Goal: Task Accomplishment & Management: Complete application form

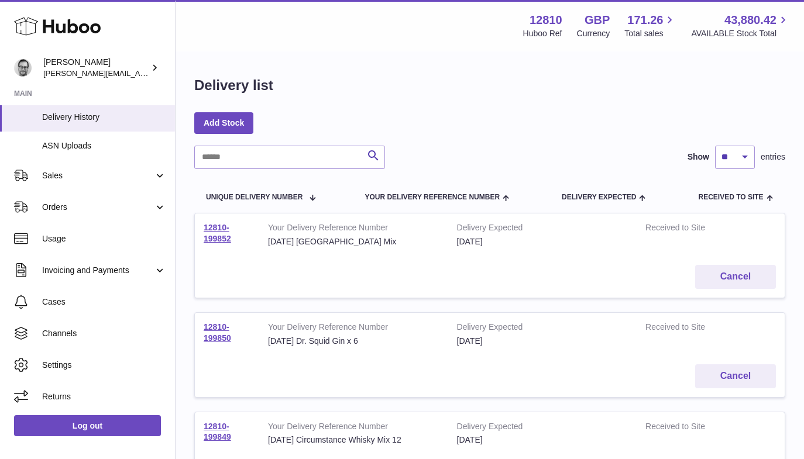
scroll to position [183, 0]
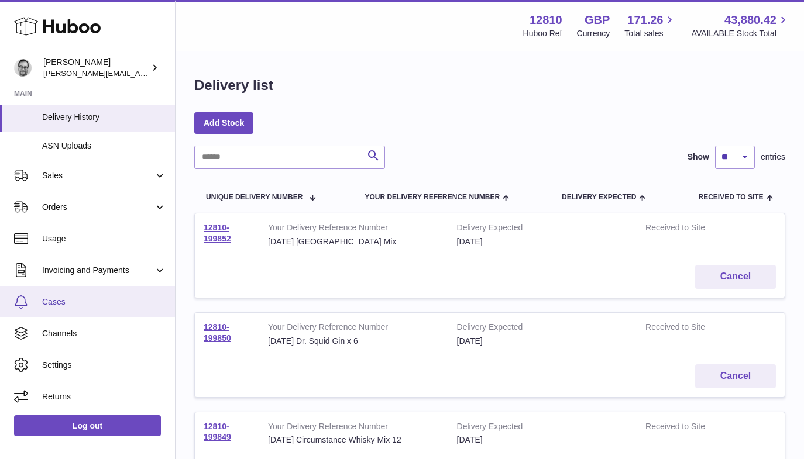
click at [77, 295] on link "Cases" at bounding box center [87, 302] width 175 height 32
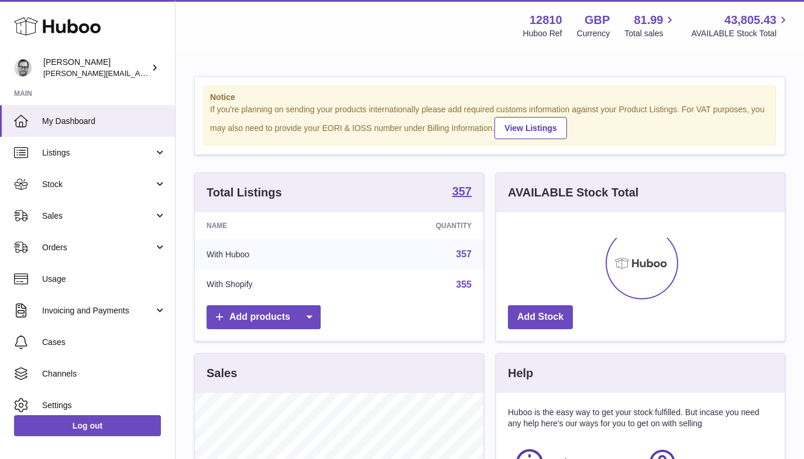
scroll to position [182, 288]
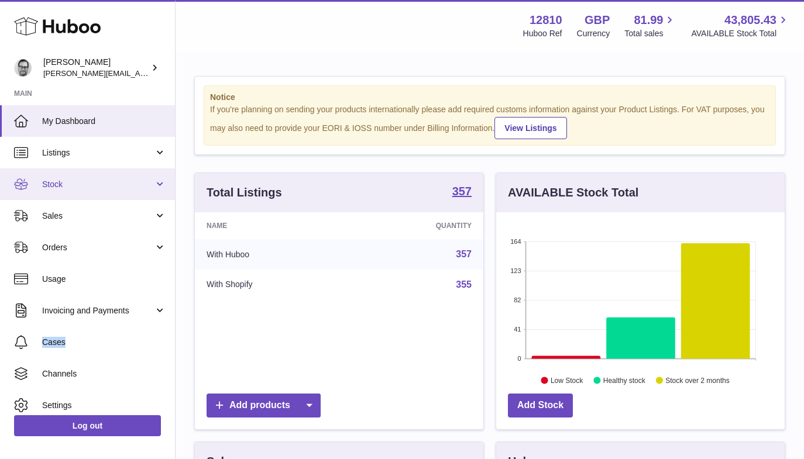
click at [64, 181] on span "Stock" at bounding box center [98, 184] width 112 height 11
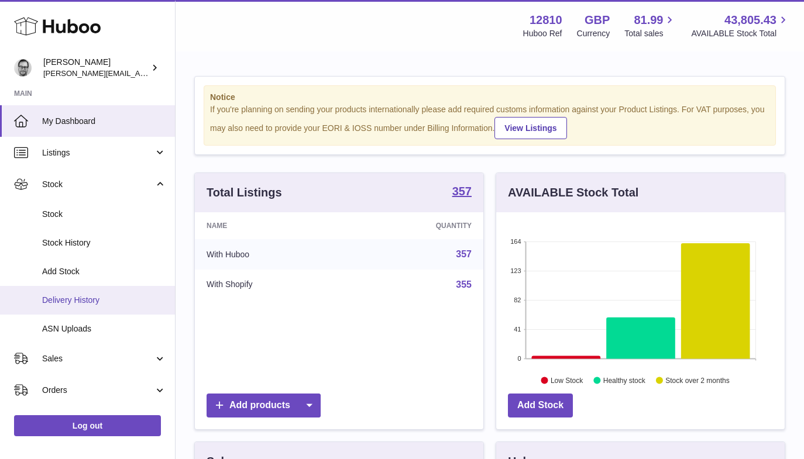
click at [89, 295] on span "Delivery History" at bounding box center [104, 300] width 124 height 11
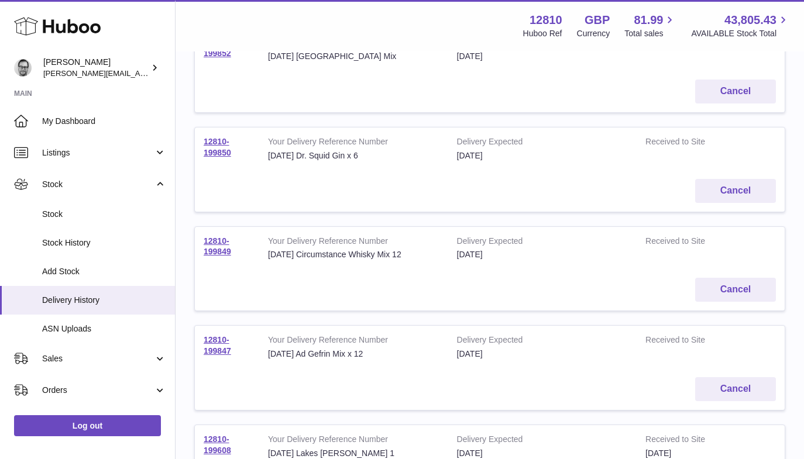
scroll to position [186, 0]
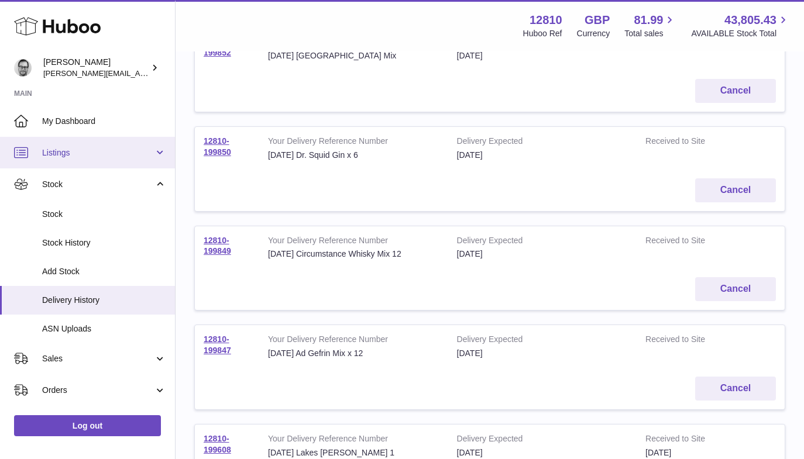
click at [56, 156] on span "Listings" at bounding box center [98, 152] width 112 height 11
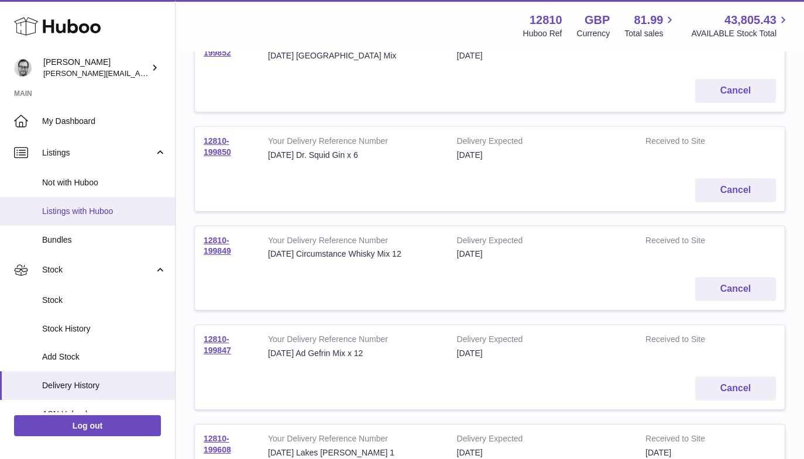
click at [68, 216] on span "Listings with Huboo" at bounding box center [104, 211] width 124 height 11
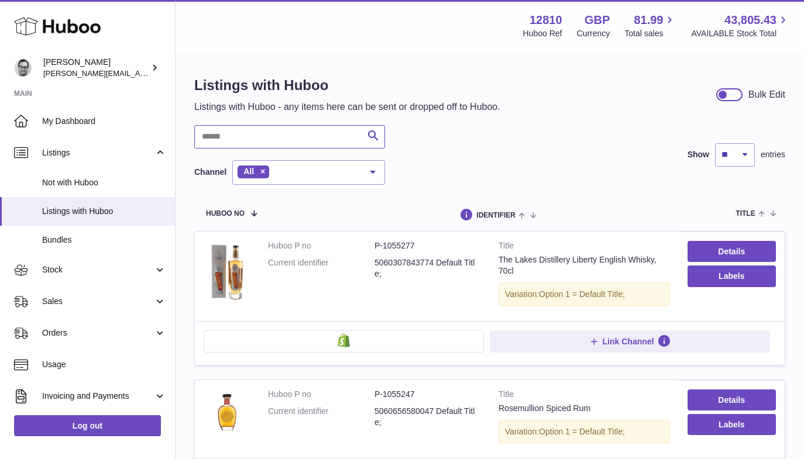
click at [228, 142] on input "text" at bounding box center [289, 136] width 191 height 23
type input "*******"
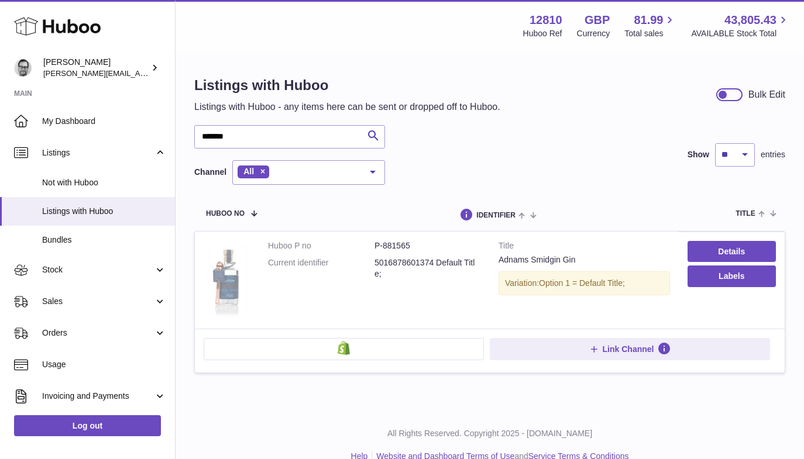
click at [221, 285] on img at bounding box center [227, 278] width 47 height 77
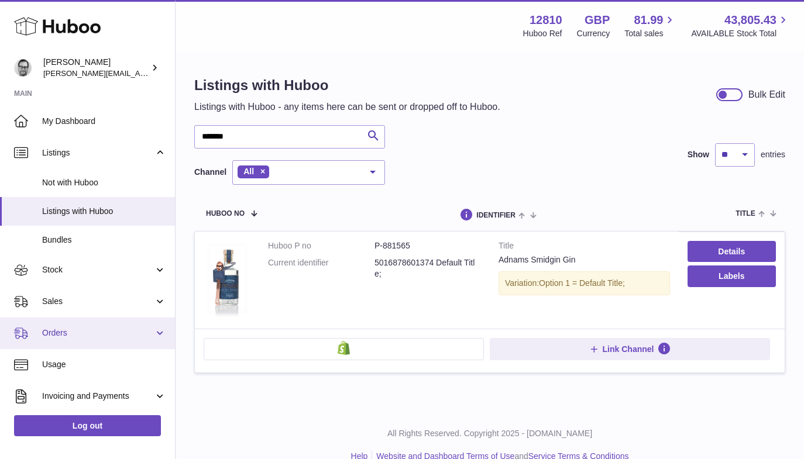
click at [57, 329] on span "Orders" at bounding box center [98, 333] width 112 height 11
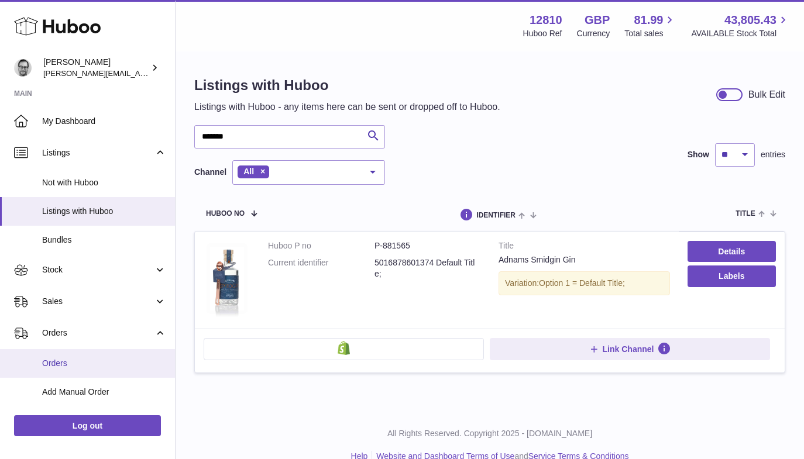
click at [58, 361] on span "Orders" at bounding box center [104, 363] width 124 height 11
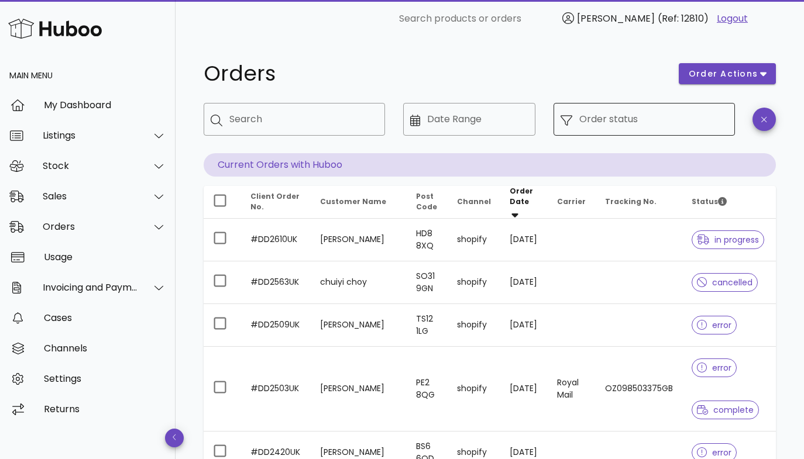
click at [581, 123] on input "Order status" at bounding box center [653, 119] width 149 height 19
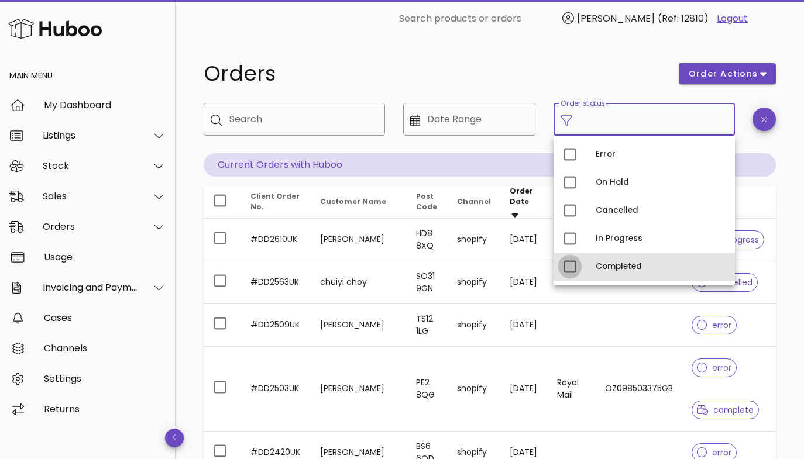
click at [572, 273] on div at bounding box center [570, 267] width 20 height 20
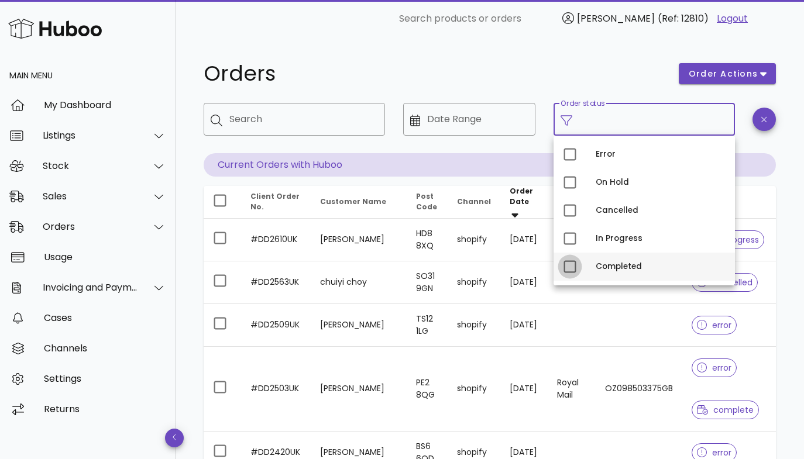
type input "**********"
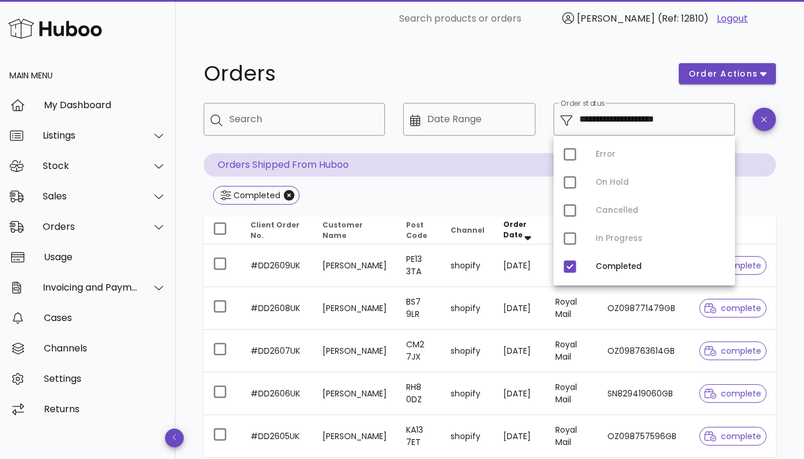
click at [185, 328] on div "**********" at bounding box center [489, 418] width 628 height 763
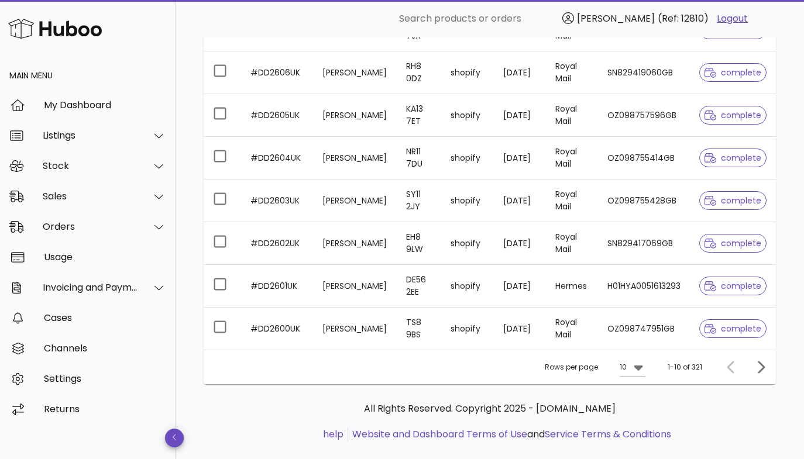
scroll to position [341, 0]
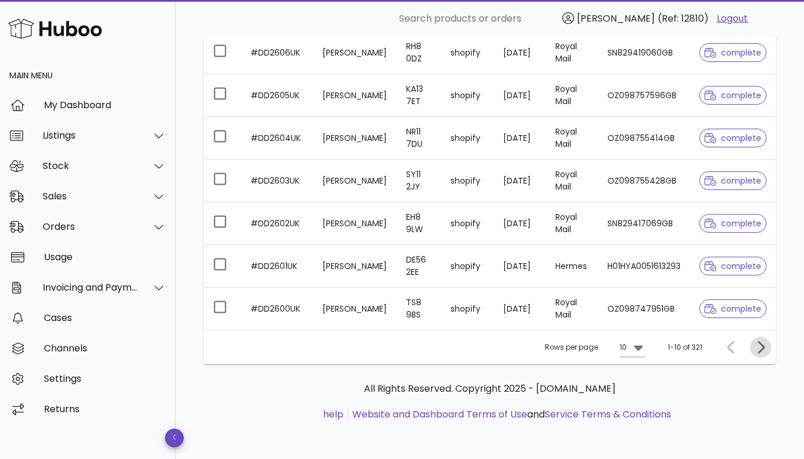
click at [763, 342] on icon "Next page" at bounding box center [760, 347] width 14 height 14
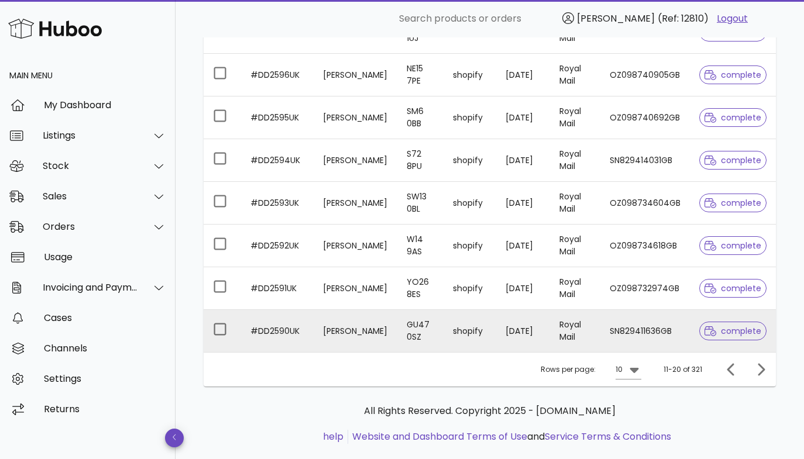
scroll to position [318, 0]
click at [354, 330] on td "Chris Marney" at bounding box center [355, 332] width 84 height 42
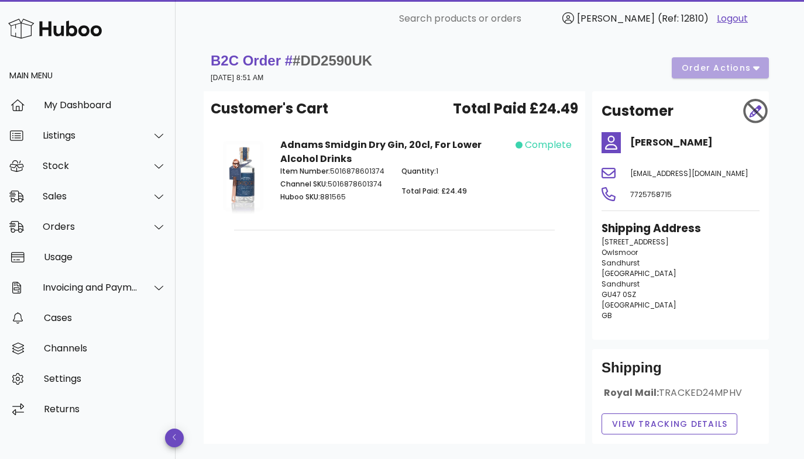
drag, startPoint x: 350, startPoint y: 197, endPoint x: 281, endPoint y: 149, distance: 84.5
click at [281, 149] on div "Adnams Smidgin Dry Gin, 20cl, For Lower Alcohol Drinks Item Number: 50168786013…" at bounding box center [394, 178] width 242 height 94
copy div "Adnams Smidgin Dry Gin, 20cl, For Lower Alcohol Drinks Item Number: 50168786013…"
click at [70, 133] on div "Listings" at bounding box center [90, 135] width 95 height 11
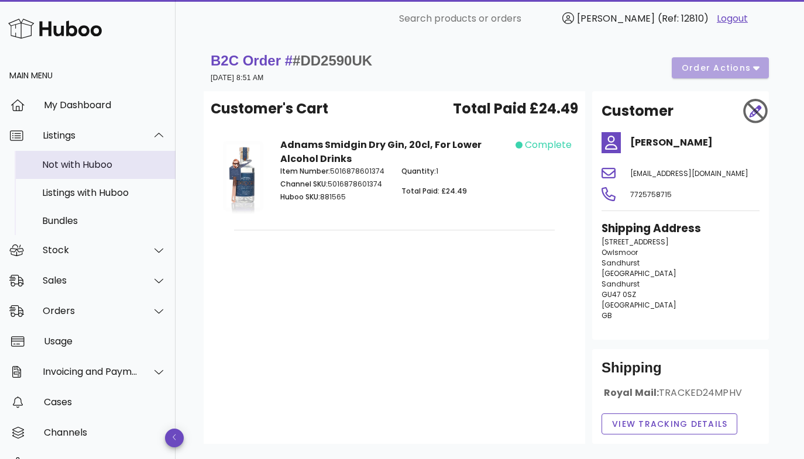
click at [72, 167] on div "Not with Huboo" at bounding box center [104, 164] width 124 height 11
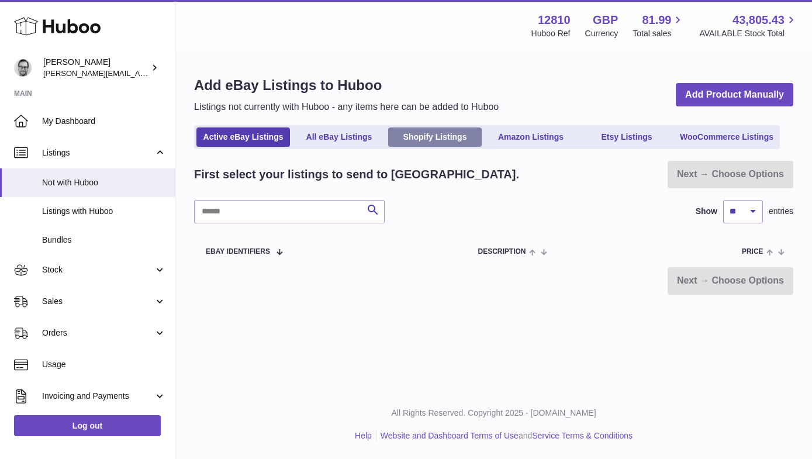
click at [440, 136] on link "Shopify Listings" at bounding box center [435, 137] width 94 height 19
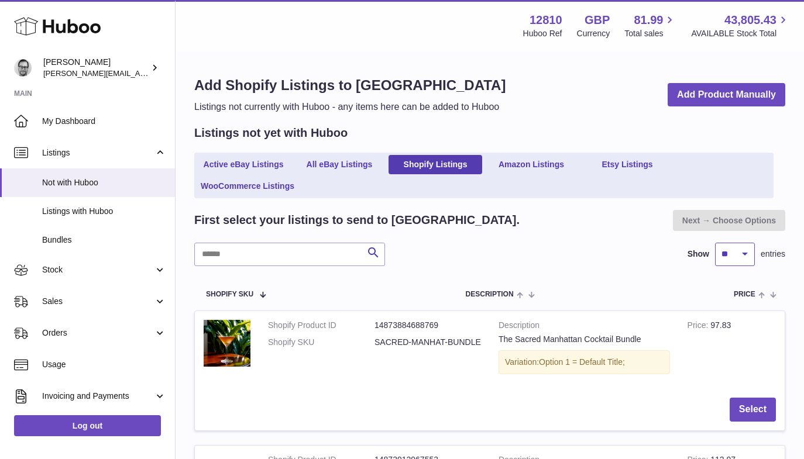
click at [724, 251] on select "** ** ** ***" at bounding box center [735, 254] width 40 height 23
select select "***"
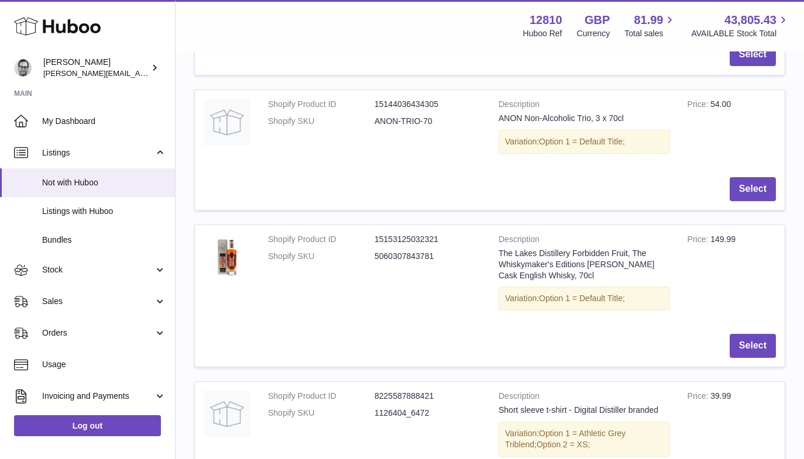
scroll to position [6601, 0]
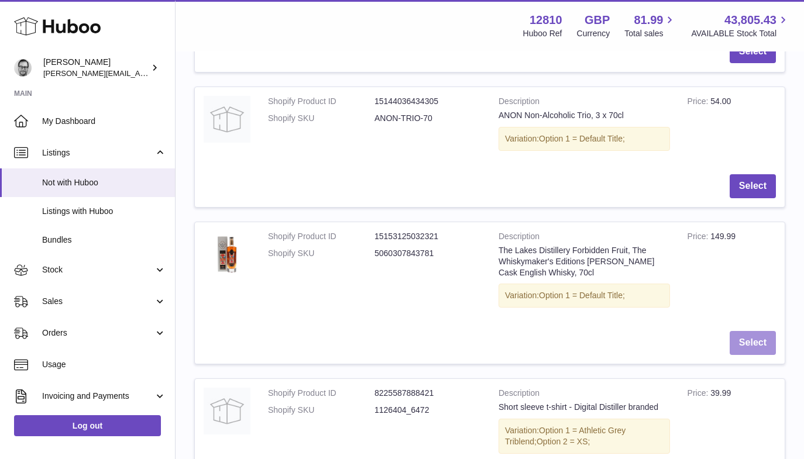
click at [757, 331] on button "Select" at bounding box center [752, 343] width 46 height 24
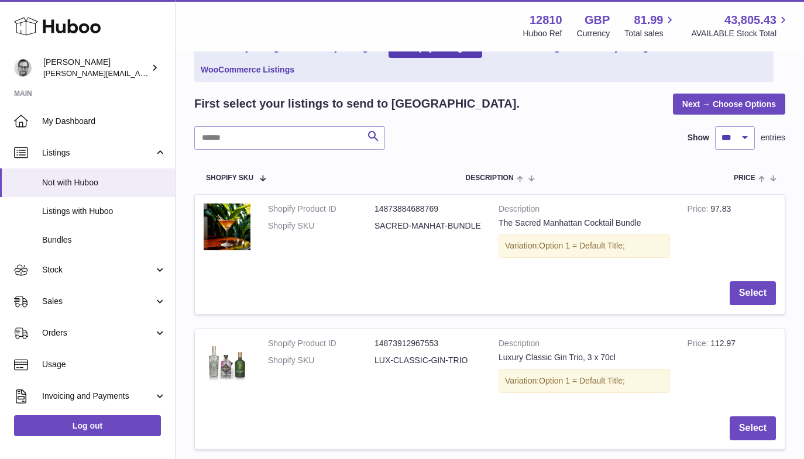
scroll to position [0, 0]
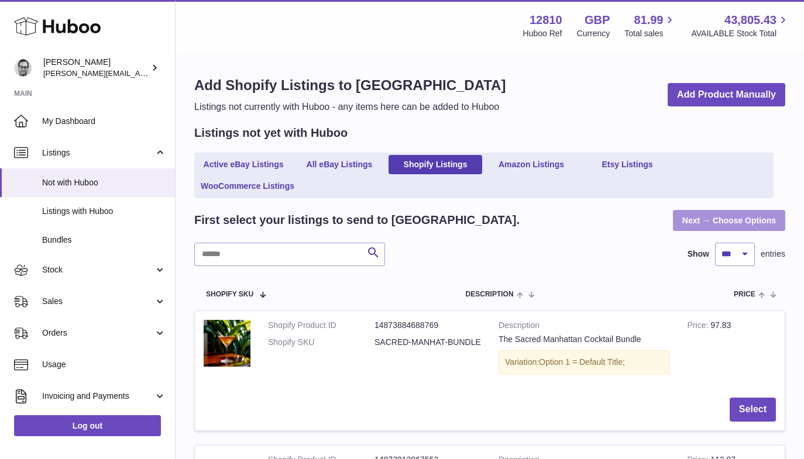
click at [729, 215] on link "Next → Choose Options" at bounding box center [729, 220] width 112 height 21
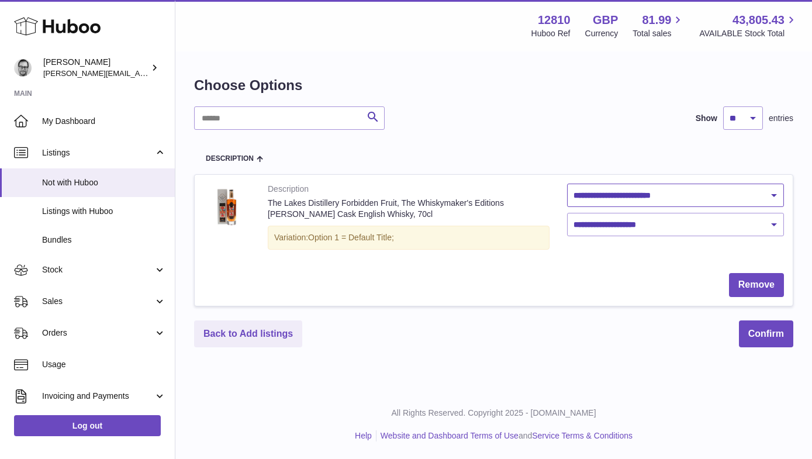
click at [677, 195] on select "**********" at bounding box center [676, 195] width 218 height 23
select select "***"
click at [632, 228] on select "**********" at bounding box center [676, 224] width 218 height 23
select select "***"
click at [772, 336] on button "Confirm" at bounding box center [766, 334] width 54 height 27
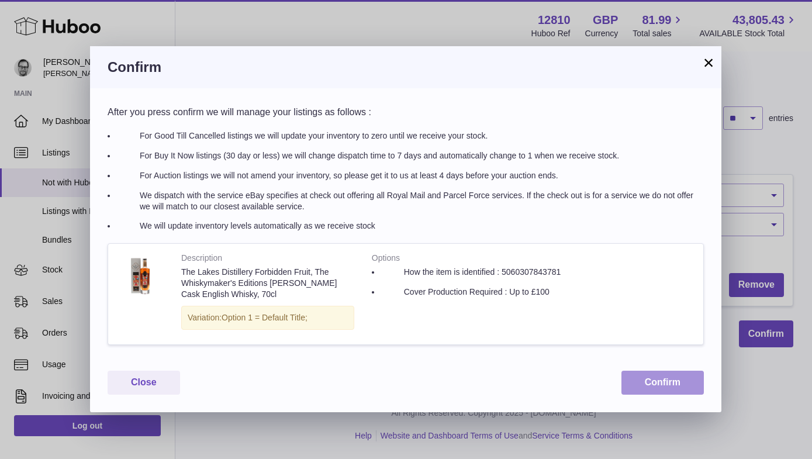
click at [652, 378] on button "Confirm" at bounding box center [663, 383] width 82 height 24
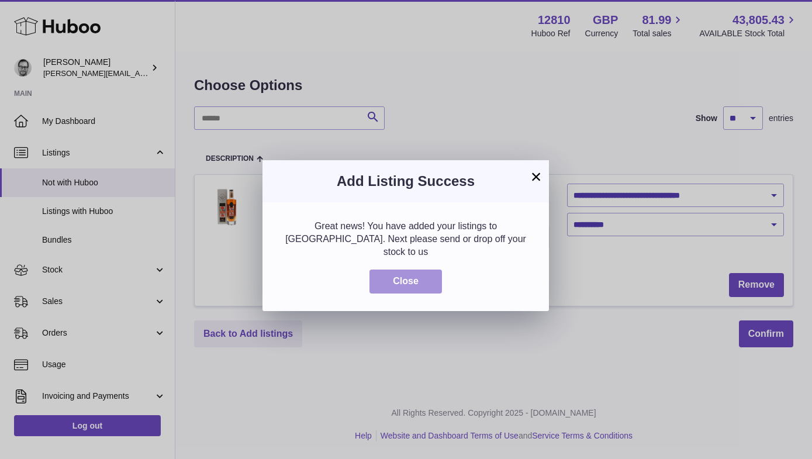
click at [395, 273] on button "Close" at bounding box center [406, 282] width 73 height 24
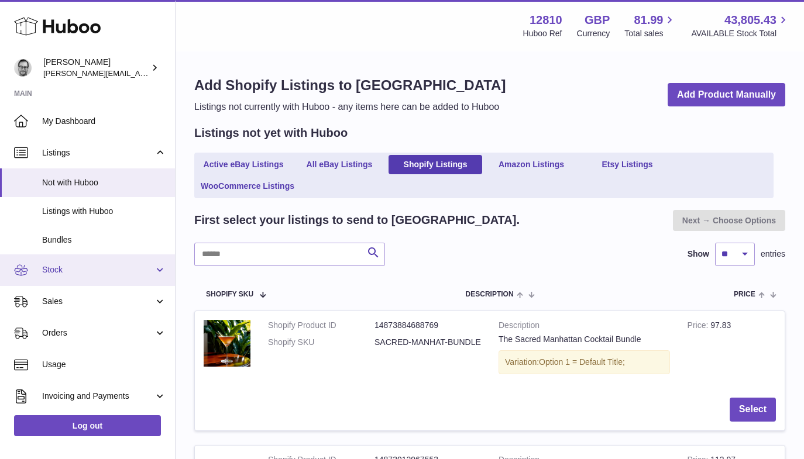
click at [83, 270] on span "Stock" at bounding box center [98, 269] width 112 height 11
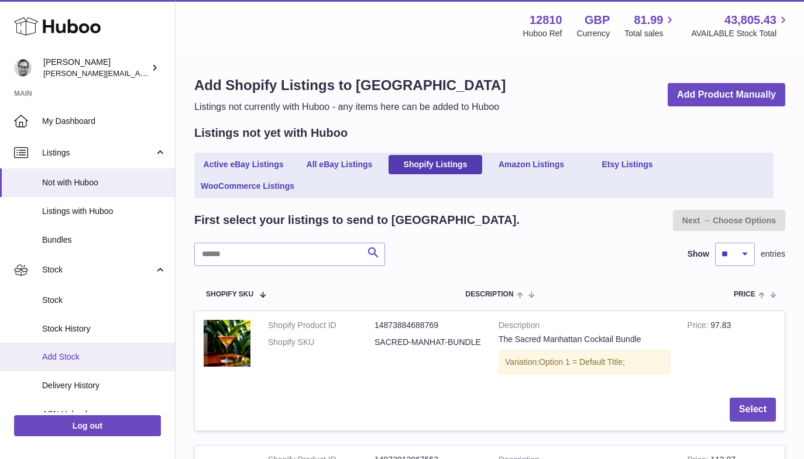
click at [79, 361] on span "Add Stock" at bounding box center [104, 357] width 124 height 11
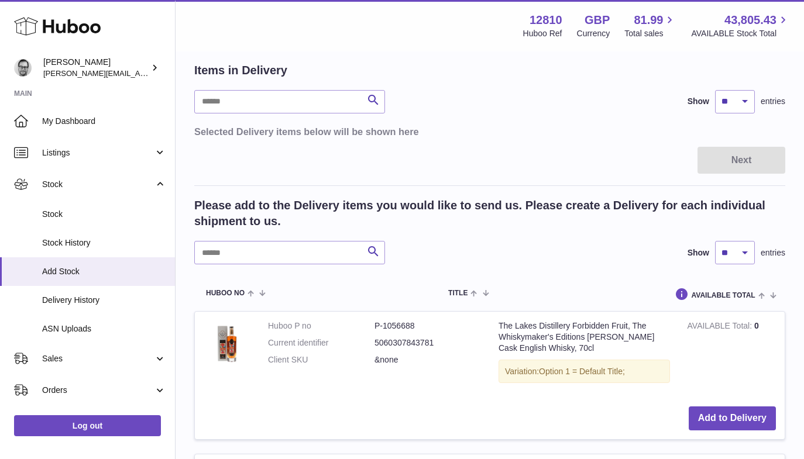
scroll to position [122, 0]
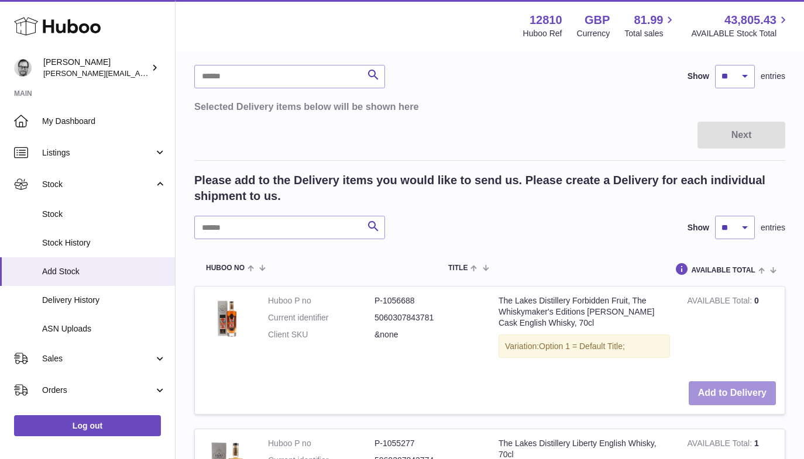
click at [725, 391] on button "Add to Delivery" at bounding box center [731, 393] width 87 height 24
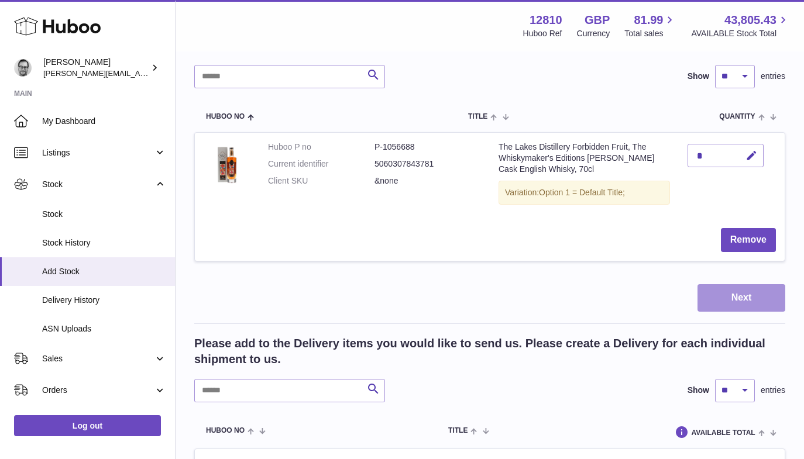
click at [740, 294] on button "Next" at bounding box center [741, 297] width 88 height 27
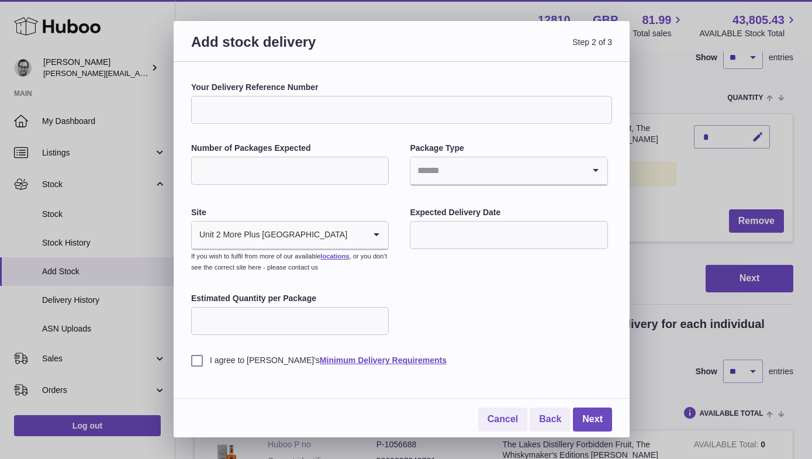
click at [281, 115] on input "Your Delivery Reference Number" at bounding box center [401, 110] width 421 height 28
type input "**********"
click at [267, 165] on input "Number of Packages Expected" at bounding box center [290, 171] width 198 height 28
type input "*"
click at [529, 180] on input "Search for option" at bounding box center [497, 170] width 173 height 27
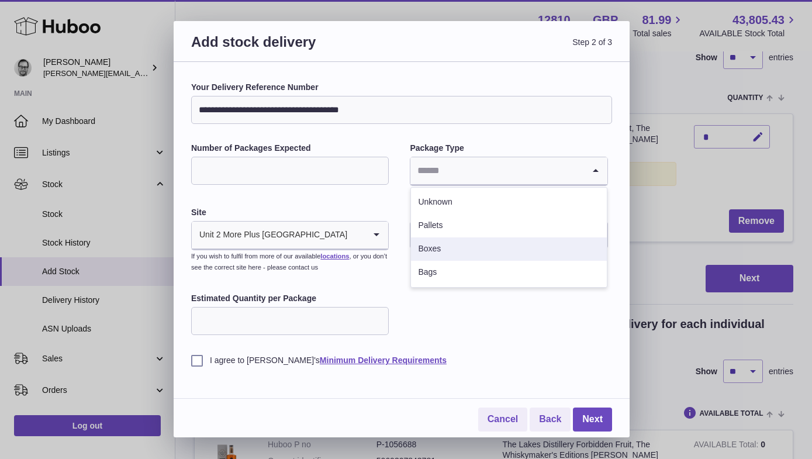
click at [442, 247] on li "Boxes" at bounding box center [508, 248] width 195 height 23
click at [466, 228] on input "text" at bounding box center [509, 235] width 198 height 28
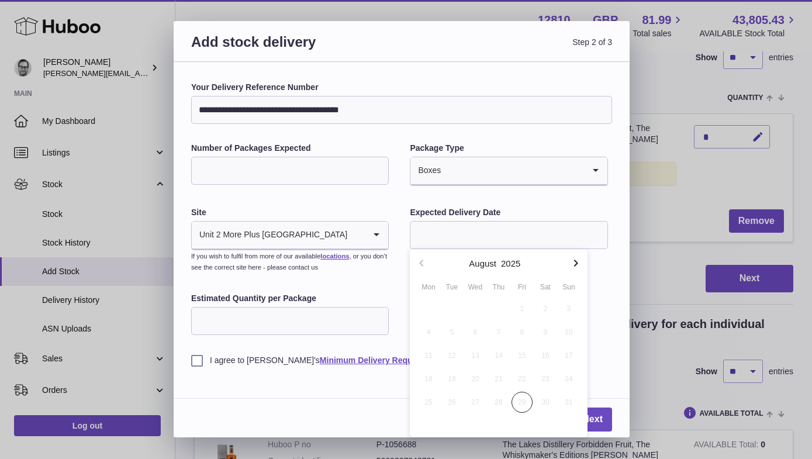
click at [577, 264] on icon "button" at bounding box center [576, 263] width 4 height 7
click at [501, 308] on span "4" at bounding box center [498, 308] width 21 height 21
type input "**********"
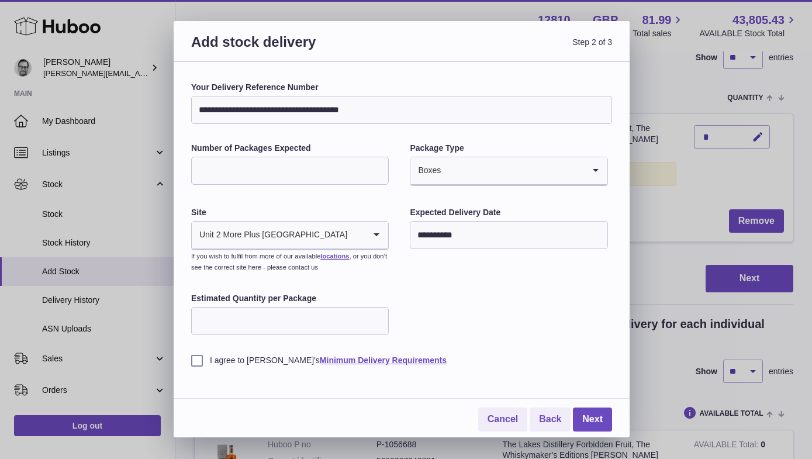
click at [250, 319] on input "Estimated Quantity per Package" at bounding box center [290, 321] width 198 height 28
type input "*"
click at [195, 359] on label "I agree to Huboo's Minimum Delivery Requirements" at bounding box center [401, 360] width 421 height 11
click at [600, 423] on link "Next" at bounding box center [592, 420] width 39 height 24
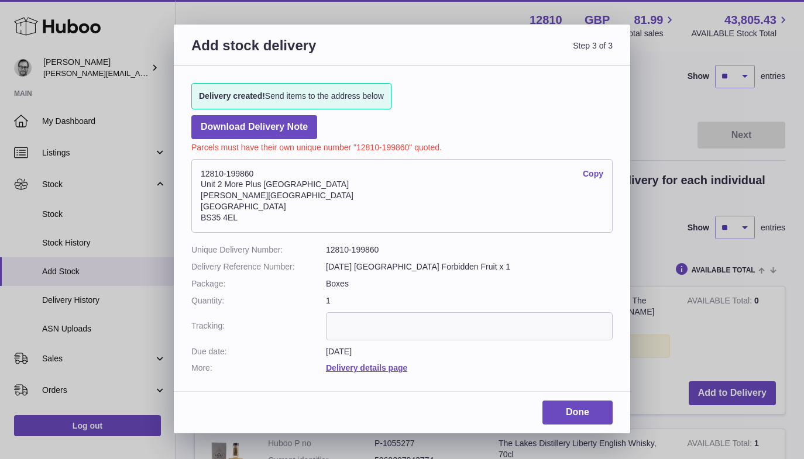
click at [368, 245] on dd "12810-199860" at bounding box center [469, 249] width 287 height 11
copy dd "199860"
click at [557, 414] on link "Done" at bounding box center [577, 413] width 70 height 24
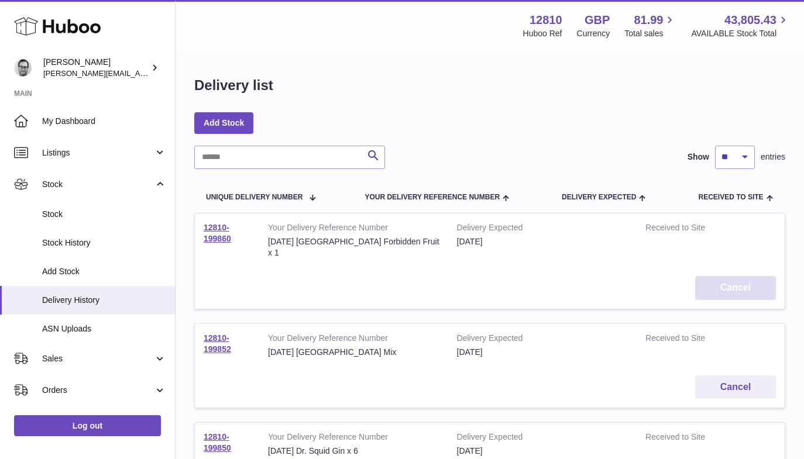
click at [750, 278] on button "Cancel" at bounding box center [735, 288] width 81 height 24
